Goal: Task Accomplishment & Management: Use online tool/utility

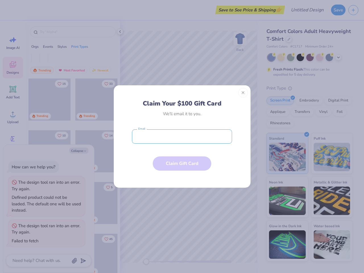
type textarea "x"
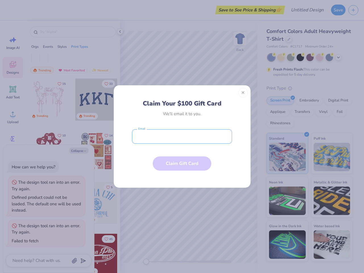
click at [182, 137] on input "email" at bounding box center [182, 137] width 100 height 14
click at [243, 93] on button "Close" at bounding box center [244, 93] width 10 height 10
